Goal: Find specific page/section: Find specific page/section

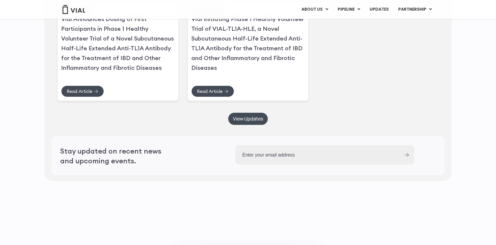
scroll to position [1699, 0]
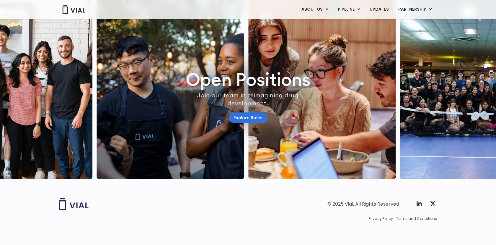
click at [246, 112] on link "Explore Roles" at bounding box center [248, 117] width 39 height 10
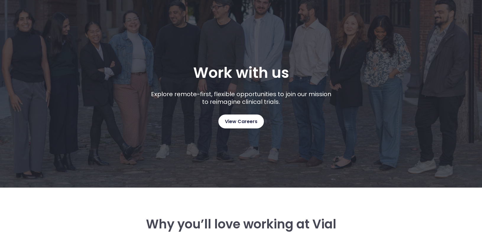
click at [235, 119] on span "View Careers" at bounding box center [241, 122] width 32 height 8
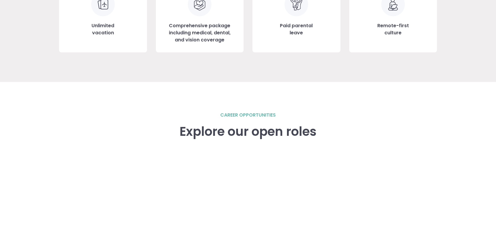
scroll to position [891, 0]
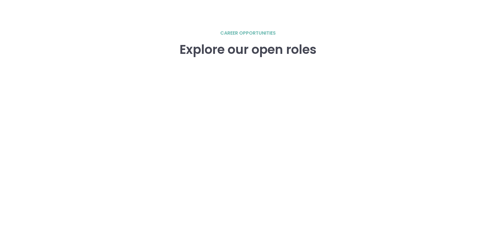
scroll to position [913, 0]
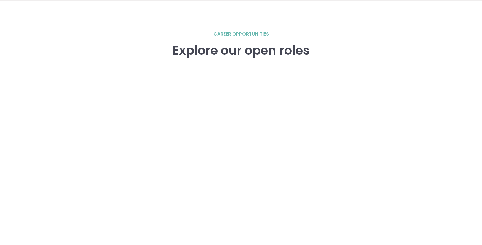
scroll to position [817, 0]
